Goal: Information Seeking & Learning: Learn about a topic

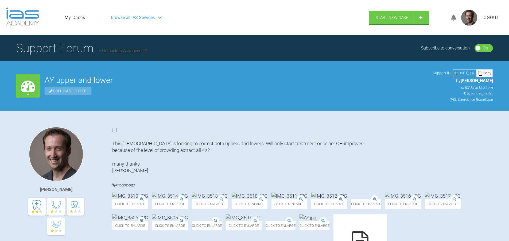
scroll to position [160, 0]
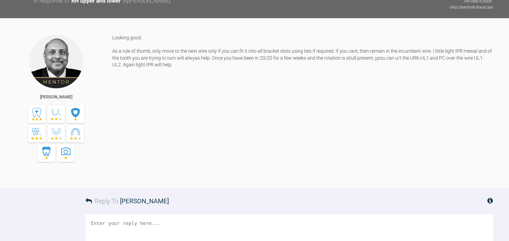
scroll to position [1316, 0]
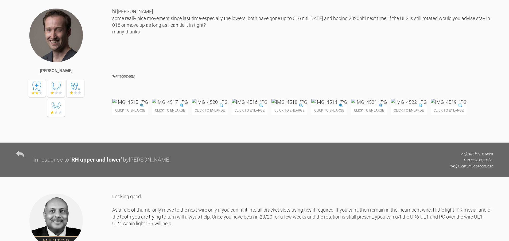
click at [137, 105] on img at bounding box center [130, 102] width 36 height 7
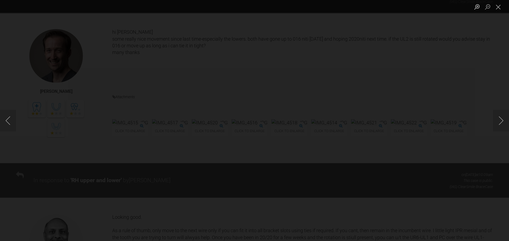
scroll to position [1294, 0]
click at [64, 60] on div "Lightbox" at bounding box center [254, 120] width 509 height 241
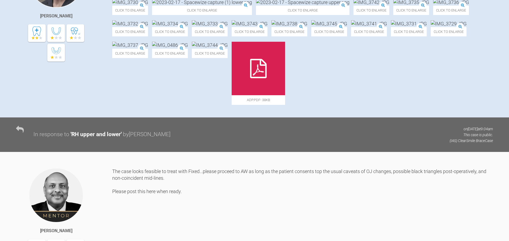
scroll to position [160, 0]
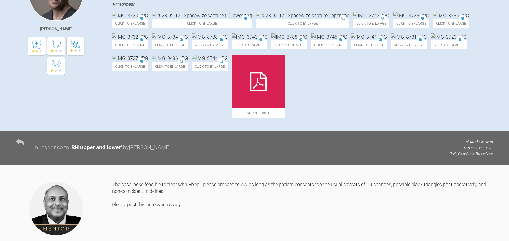
click at [431, 40] on img at bounding box center [449, 36] width 36 height 7
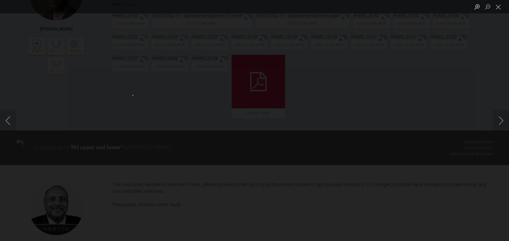
click at [61, 80] on div "Lightbox" at bounding box center [254, 120] width 509 height 241
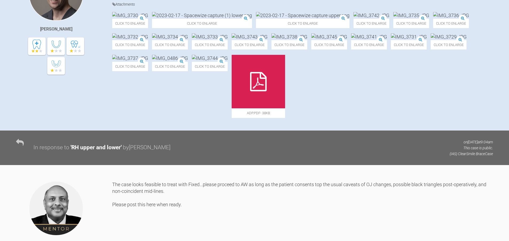
click at [228, 61] on img at bounding box center [210, 58] width 36 height 7
